Goal: Task Accomplishment & Management: Use online tool/utility

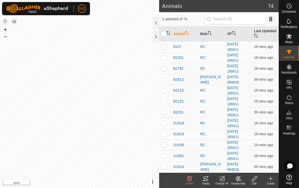
click at [208, 179] on icon at bounding box center [206, 178] width 6 height 6
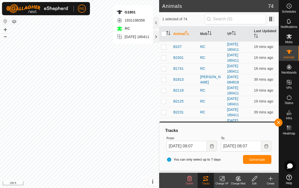
checkbox input "false"
checkbox input "true"
click at [259, 158] on span "Generate" at bounding box center [257, 159] width 16 height 4
click at [158, 38] on div at bounding box center [156, 37] width 6 height 12
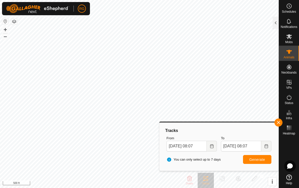
click at [278, 124] on span "button" at bounding box center [278, 122] width 4 height 4
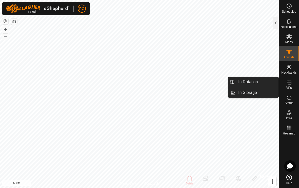
click at [291, 84] on icon at bounding box center [289, 82] width 6 height 6
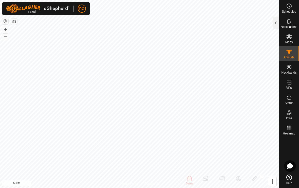
click at [277, 25] on div at bounding box center [276, 23] width 6 height 12
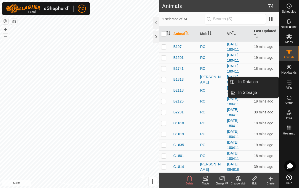
click at [268, 81] on link "In Rotation" at bounding box center [256, 82] width 43 height 10
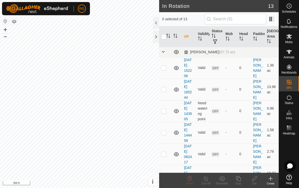
click at [270, 176] on icon at bounding box center [271, 178] width 6 height 6
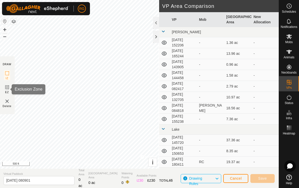
click at [10, 88] on icon at bounding box center [7, 87] width 6 height 6
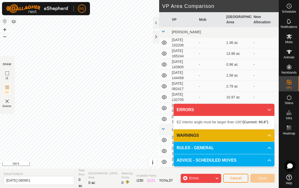
click at [267, 111] on p-accordion-header "ERRORS" at bounding box center [224, 110] width 101 height 12
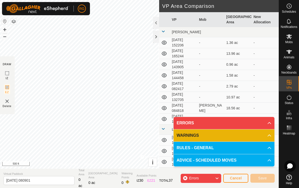
click at [269, 122] on icon at bounding box center [269, 123] width 4 height 4
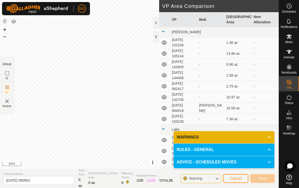
click at [268, 137] on icon at bounding box center [269, 137] width 4 height 4
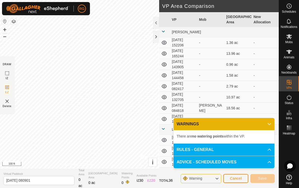
click at [216, 175] on icon at bounding box center [217, 178] width 4 height 7
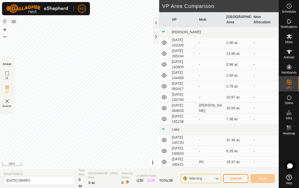
click at [273, 117] on td "-" at bounding box center [265, 118] width 27 height 11
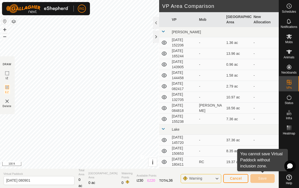
click at [240, 175] on button "Cancel" at bounding box center [235, 178] width 25 height 9
